Goal: Information Seeking & Learning: Learn about a topic

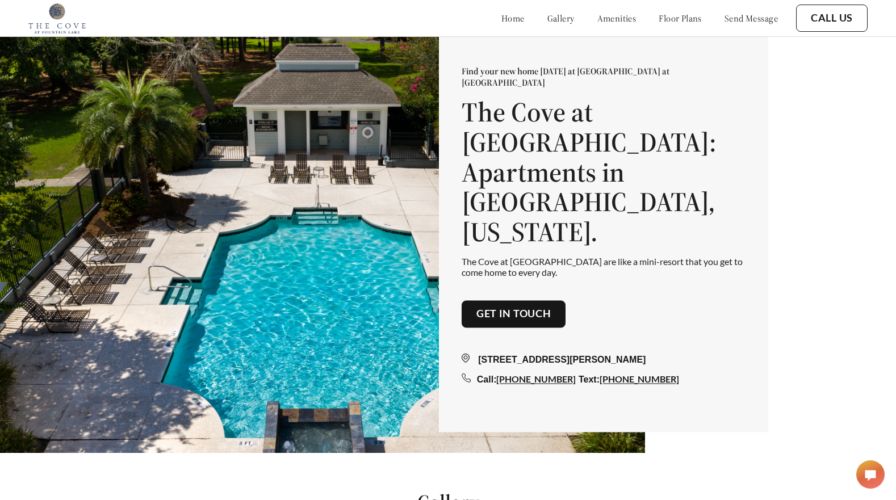
scroll to position [49, 0]
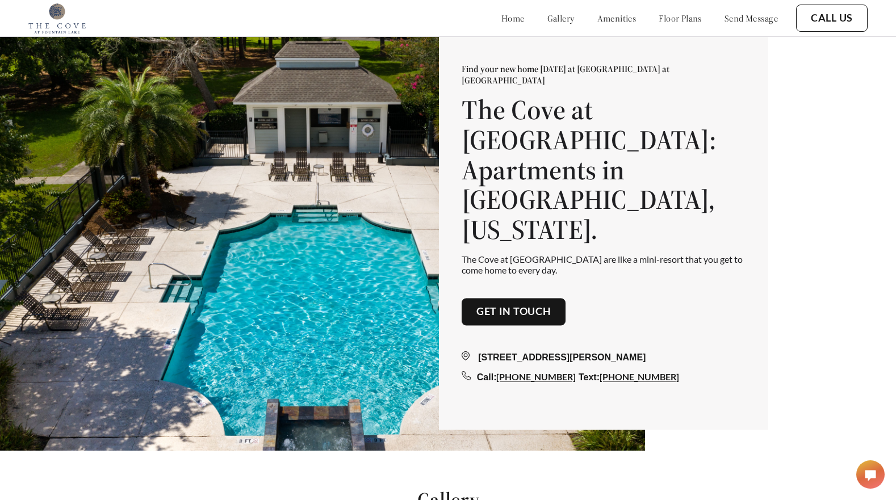
click at [671, 16] on link "floor plans" at bounding box center [680, 17] width 43 height 11
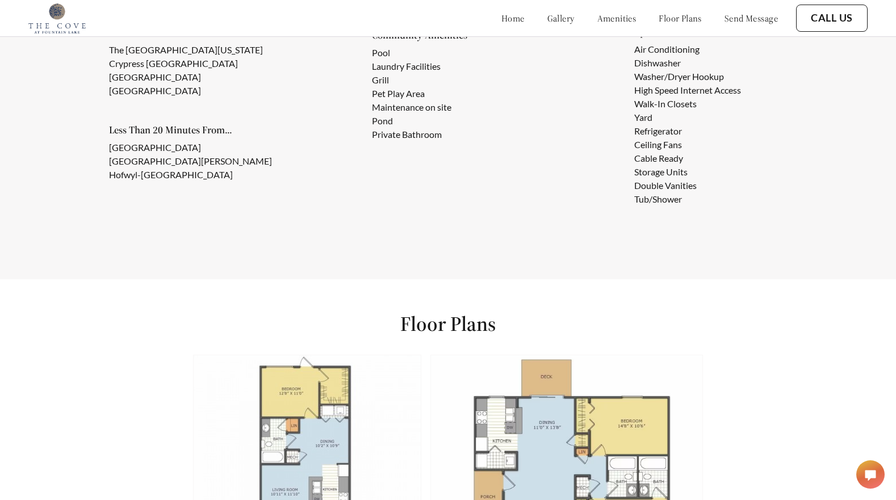
scroll to position [1454, 0]
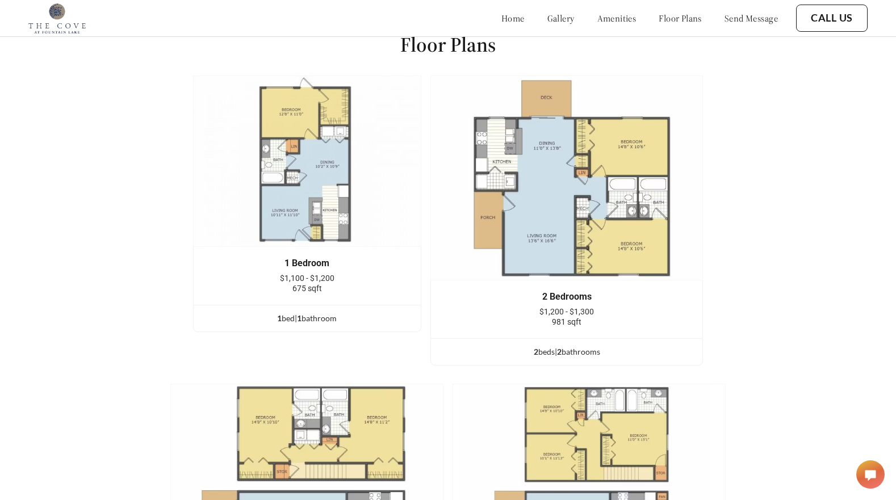
click at [297, 174] on img at bounding box center [307, 161] width 228 height 171
click at [300, 316] on span "1" at bounding box center [299, 318] width 5 height 10
click at [290, 319] on div "1 bed | 1 bathroom" at bounding box center [307, 318] width 227 height 12
click at [309, 173] on img at bounding box center [307, 161] width 228 height 171
click at [307, 320] on div "1 bed | 1 bathroom" at bounding box center [307, 318] width 227 height 12
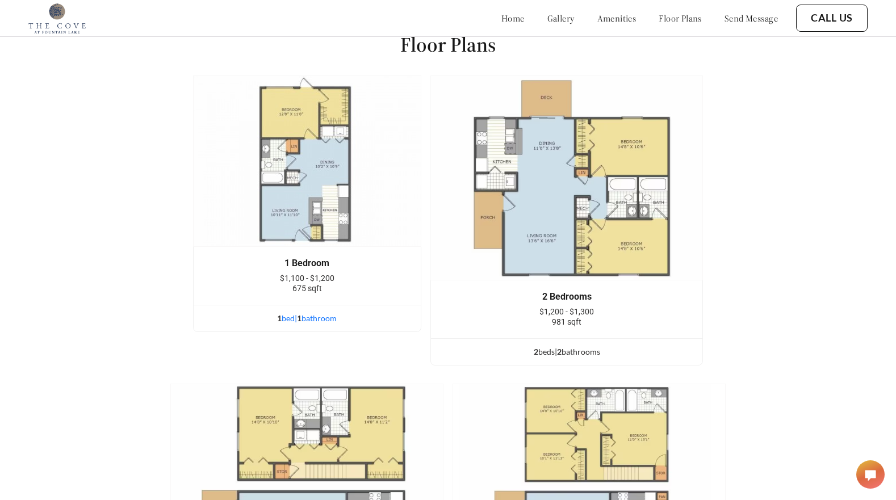
click at [307, 320] on div "1 bed | 1 bathroom" at bounding box center [307, 318] width 227 height 12
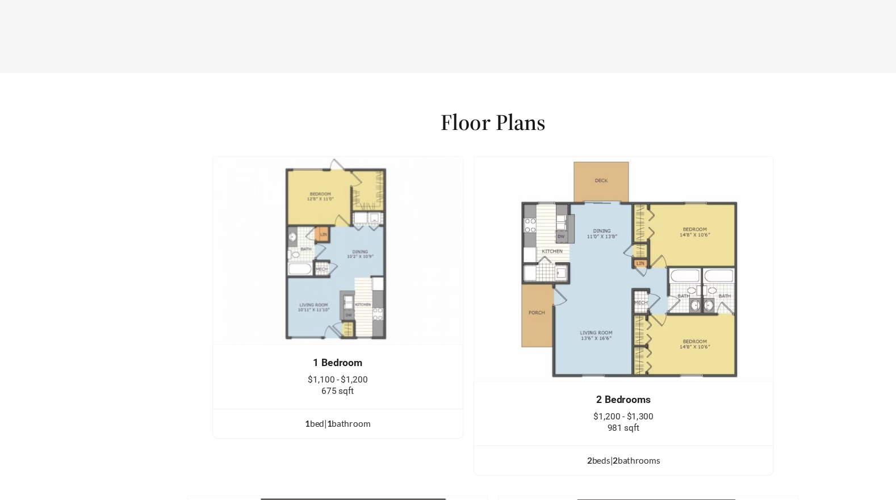
scroll to position [1357, 0]
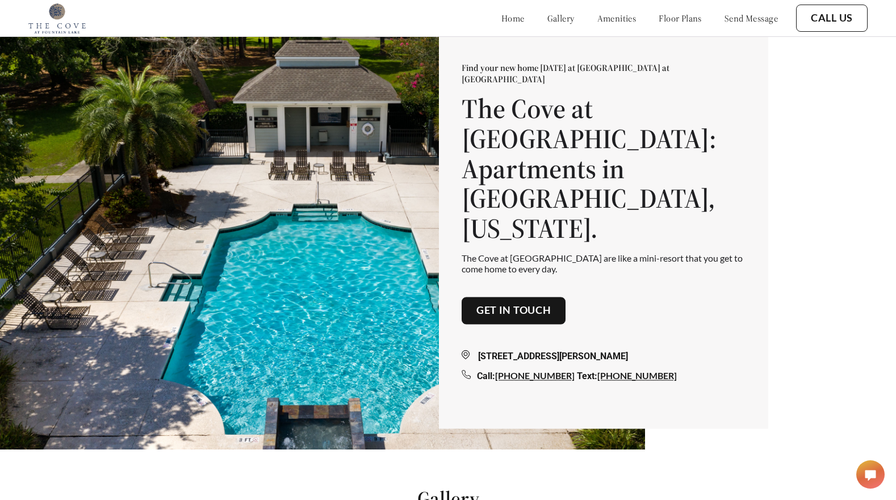
scroll to position [49, 0]
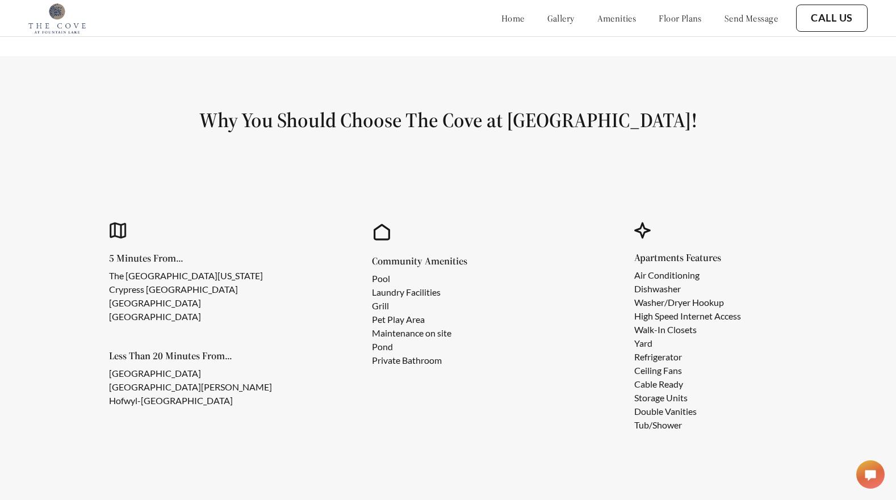
scroll to position [949, 0]
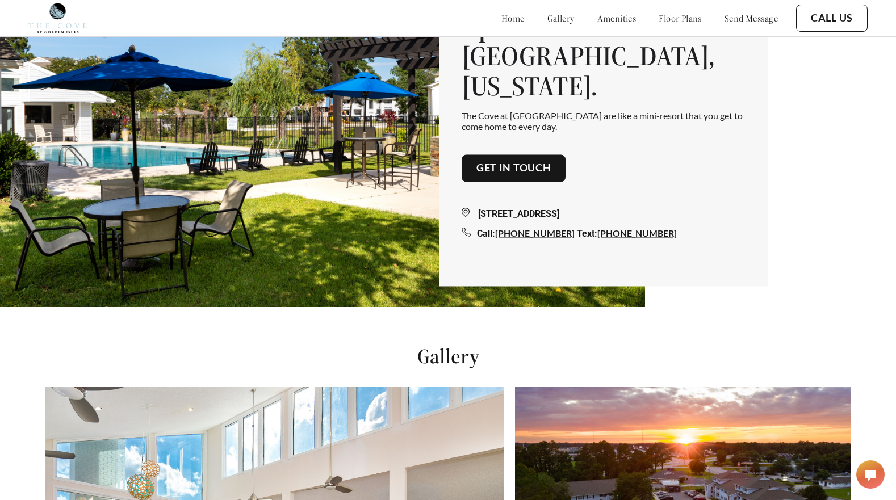
scroll to position [180, 0]
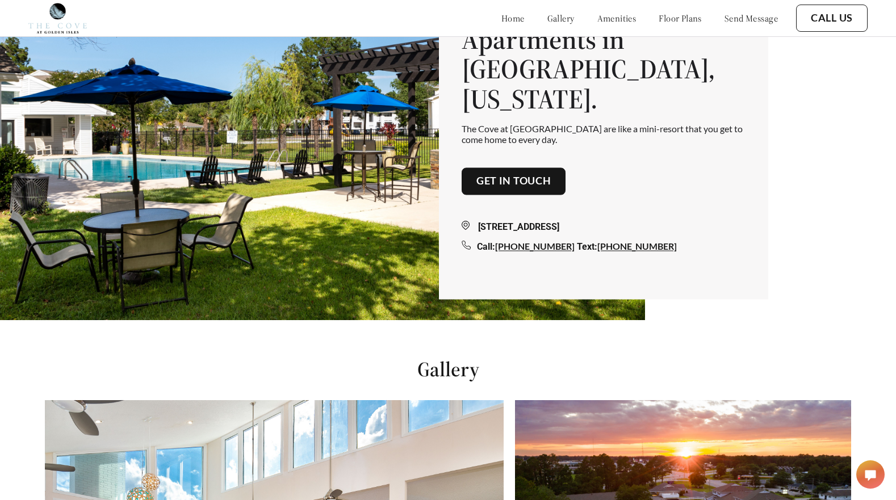
click at [668, 19] on link "floor plans" at bounding box center [680, 17] width 43 height 11
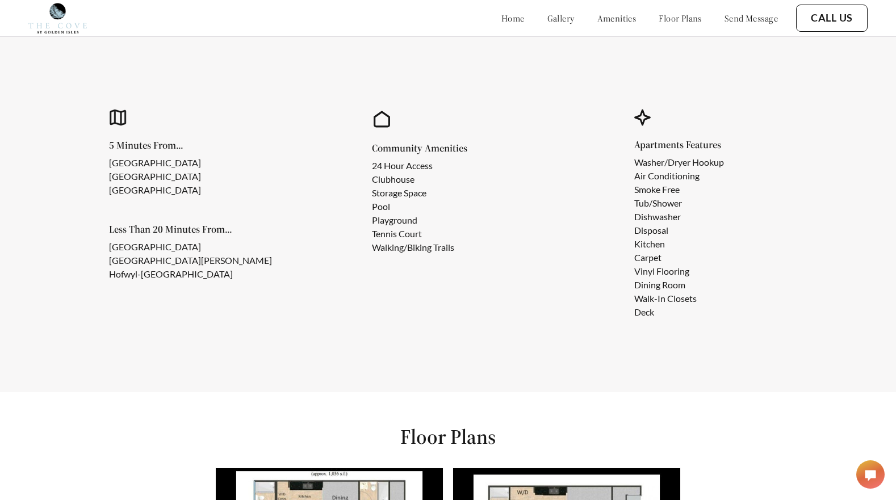
scroll to position [1060, 0]
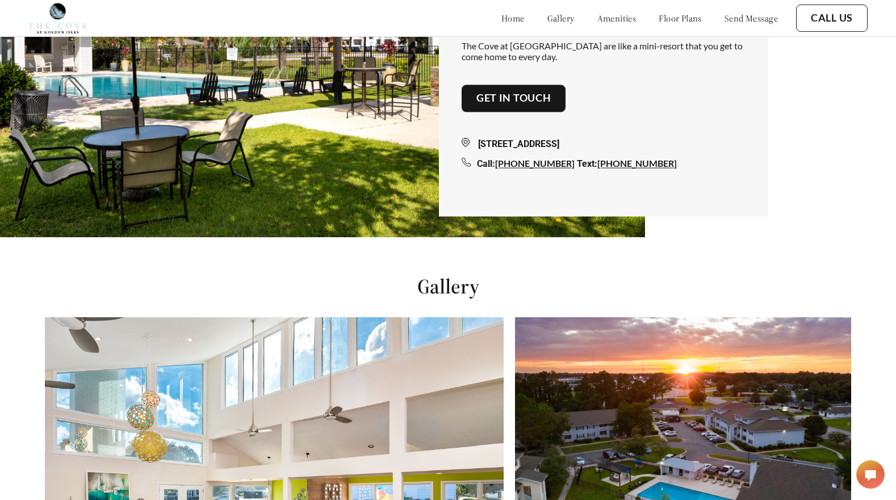
scroll to position [180, 0]
